Goal: Task Accomplishment & Management: Manage account settings

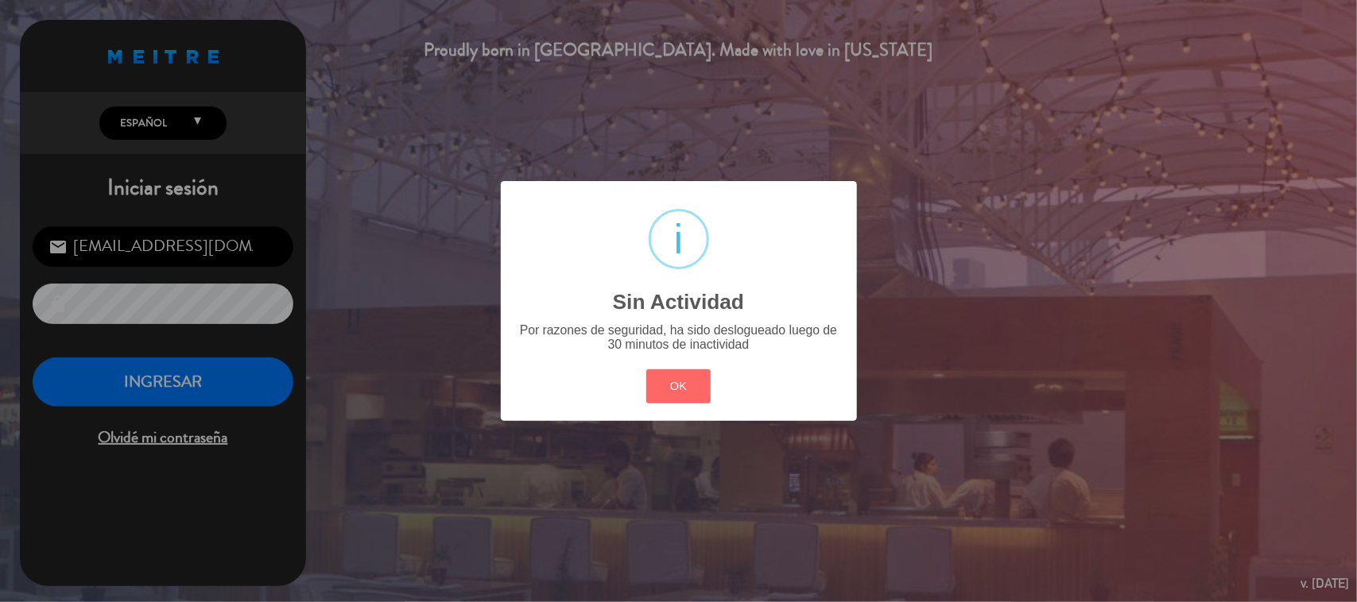
click at [179, 375] on div "? ! i Sin Actividad × Por razones de seguridad, ha sido deslogueado luego de 30…" at bounding box center [678, 301] width 1357 height 602
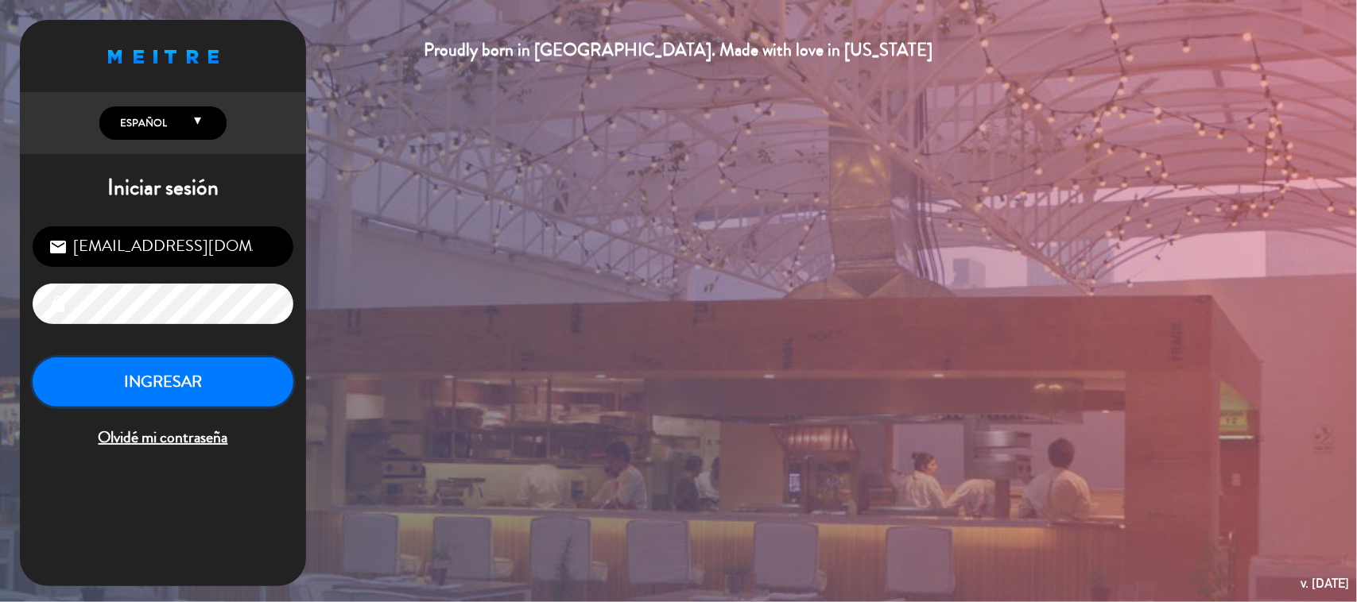
click at [179, 376] on button "INGRESAR" at bounding box center [163, 383] width 261 height 50
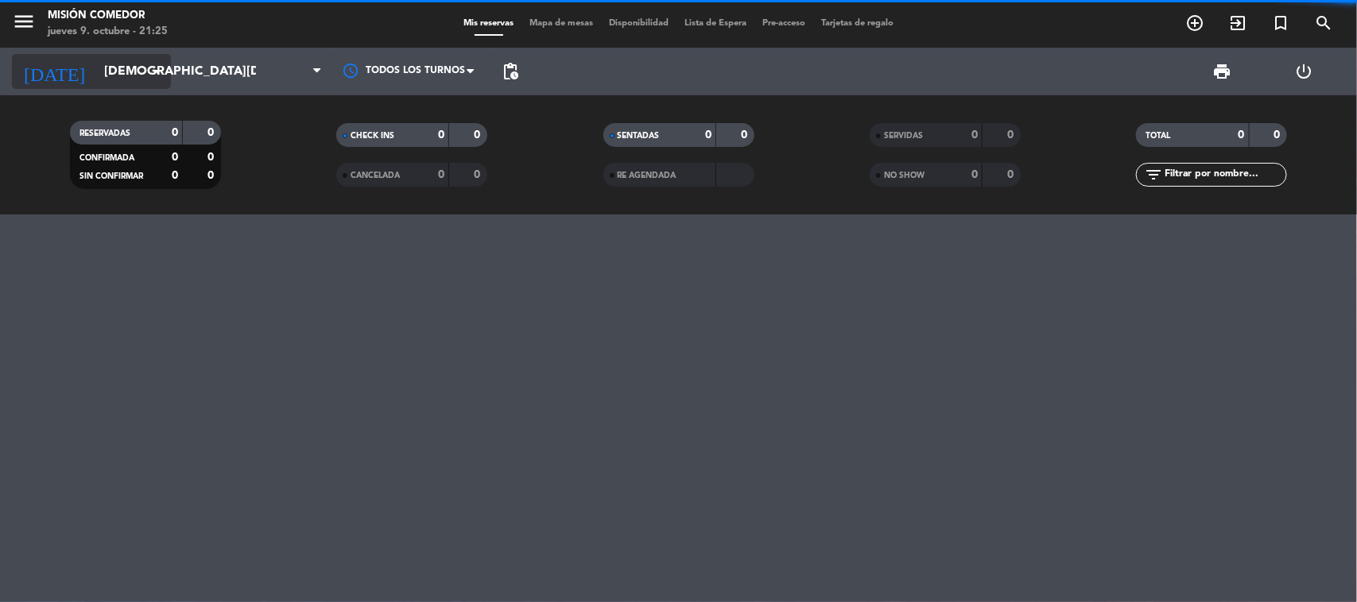
click at [131, 64] on input "[DEMOGRAPHIC_DATA][DATE]" at bounding box center [180, 71] width 168 height 31
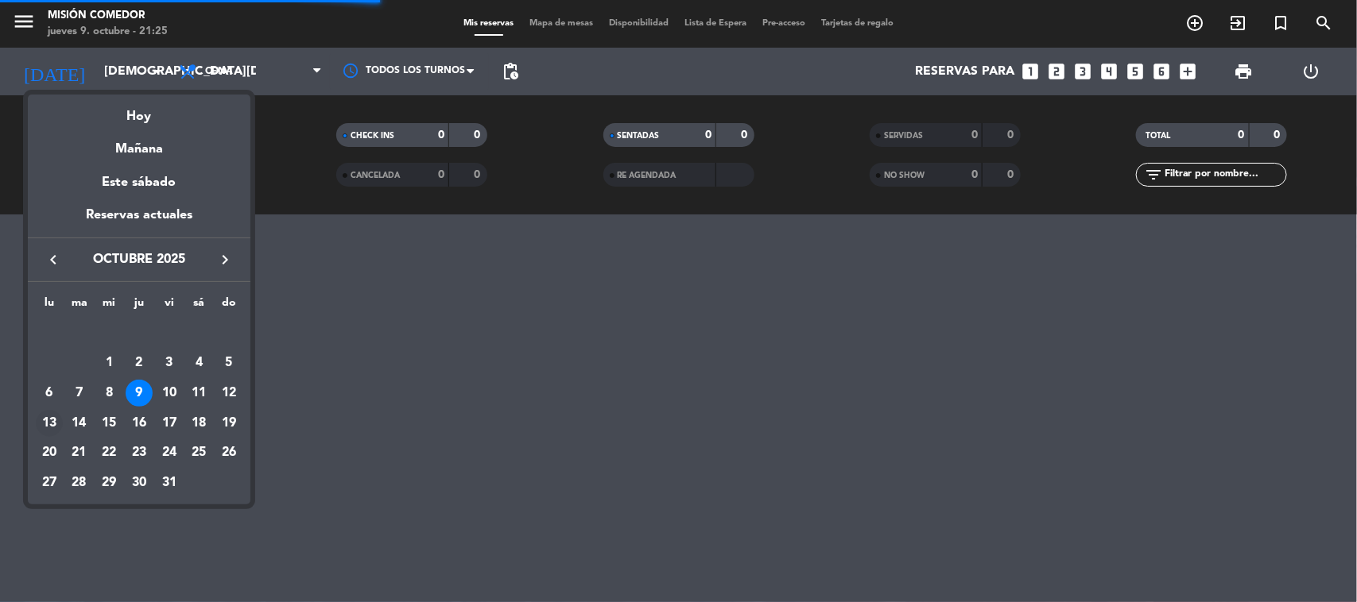
click at [50, 427] on div "13" at bounding box center [49, 423] width 27 height 27
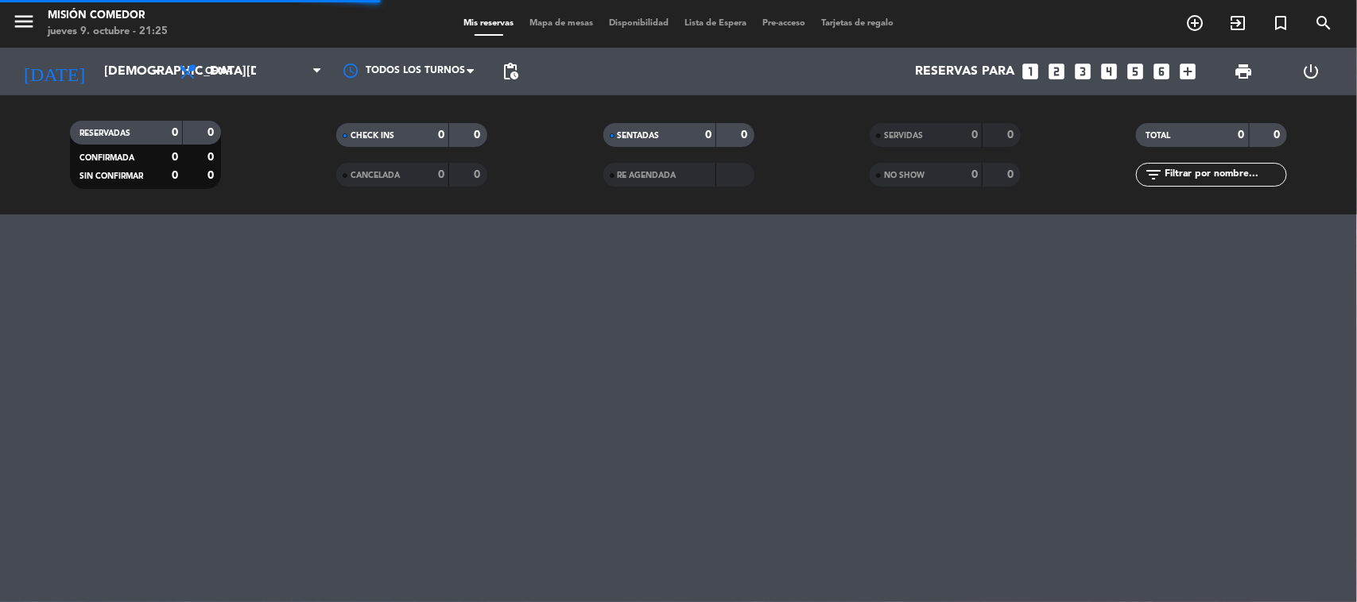
type input "[DATE]"
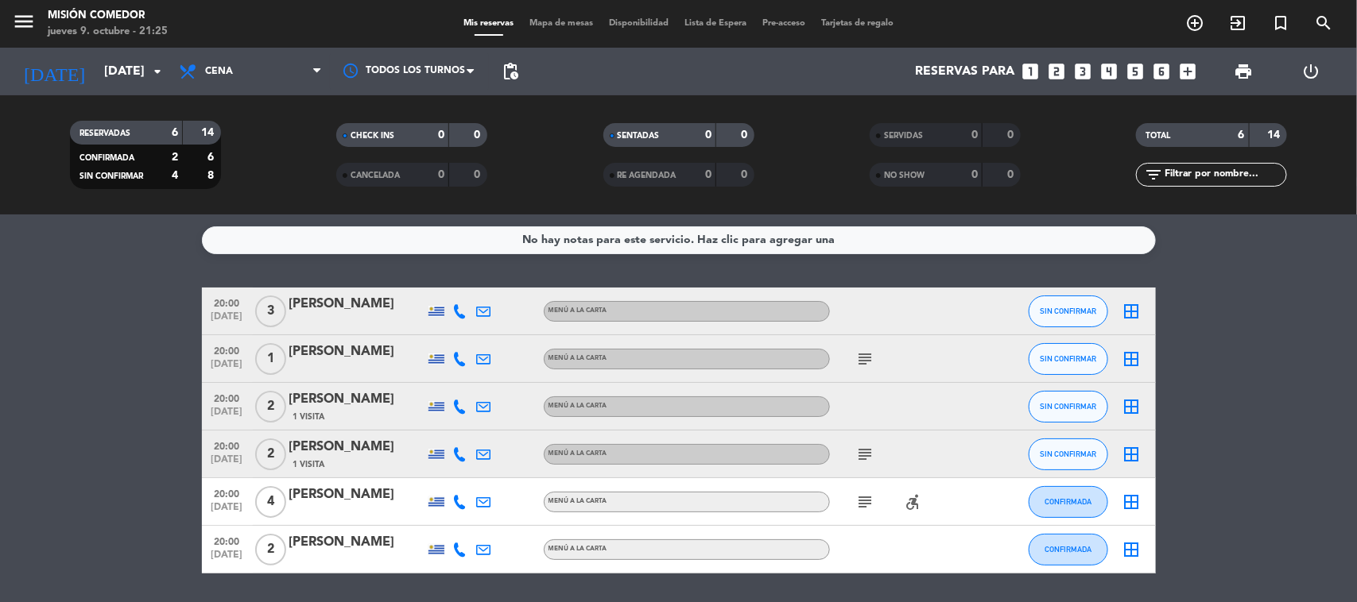
click at [50, 427] on bookings-row "20:00 [DATE] 3 [PERSON_NAME] MENÚ A LA CARTA SIN CONFIRMAR border_all 20:00 [DA…" at bounding box center [678, 431] width 1357 height 286
